Goal: Task Accomplishment & Management: Manage account settings

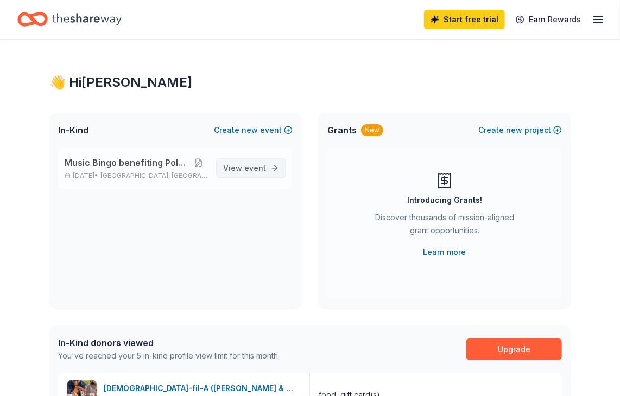
click at [234, 178] on link "View event" at bounding box center [251, 168] width 70 height 20
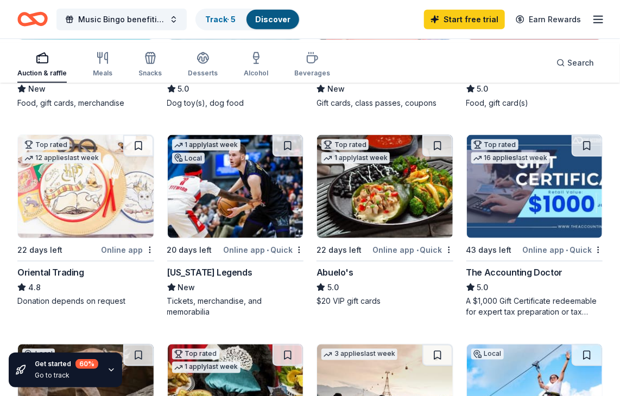
scroll to position [472, 0]
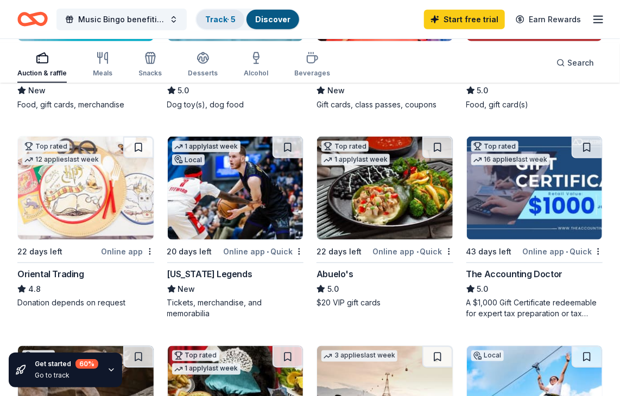
click at [235, 16] on link "Track · 5" at bounding box center [220, 19] width 30 height 9
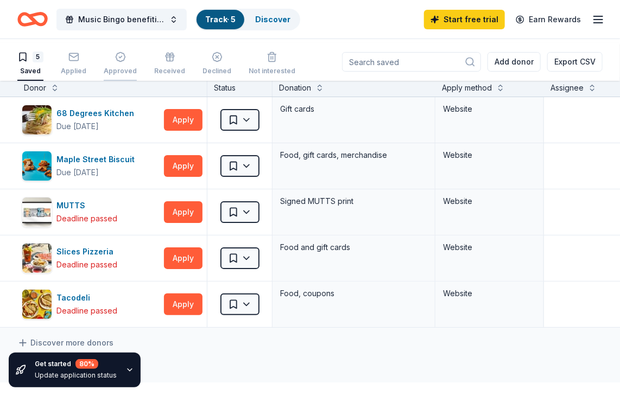
click at [126, 62] on icon "button" at bounding box center [120, 57] width 11 height 11
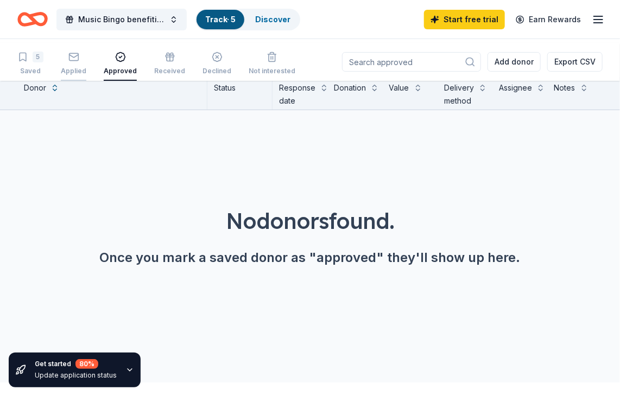
click at [78, 58] on icon "button" at bounding box center [73, 56] width 9 height 3
